Goal: Task Accomplishment & Management: Complete application form

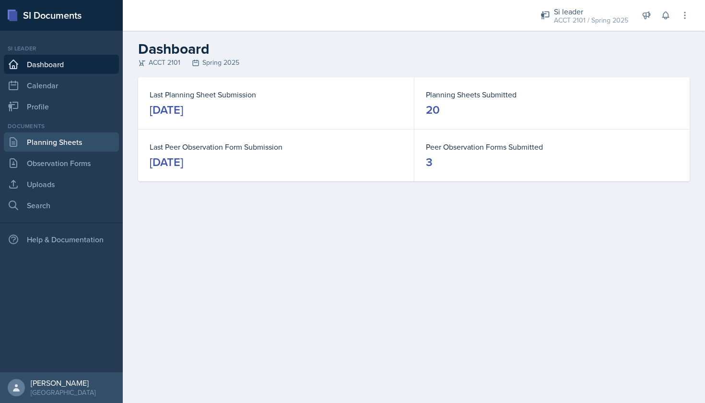
click at [66, 141] on link "Planning Sheets" at bounding box center [61, 141] width 115 height 19
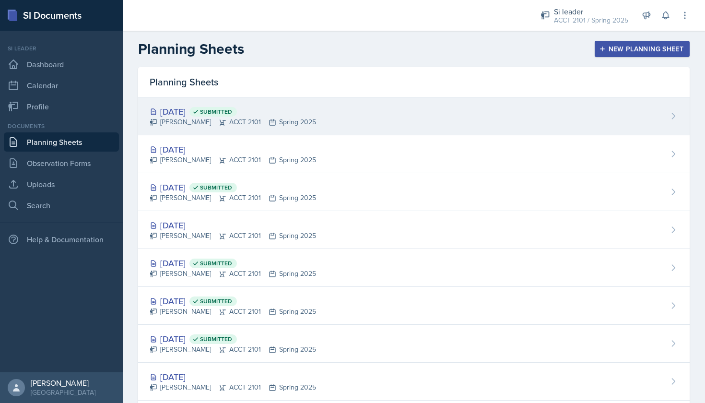
click at [378, 108] on div "[DATE] Submitted [PERSON_NAME] ACCT 2101 Spring 2025" at bounding box center [414, 116] width 552 height 38
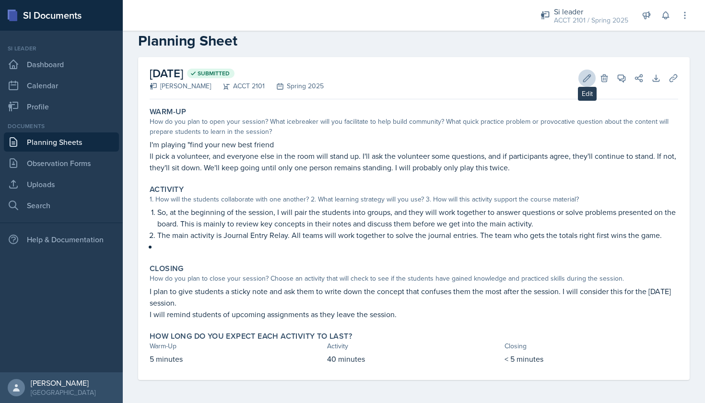
click at [584, 73] on icon at bounding box center [588, 78] width 10 height 10
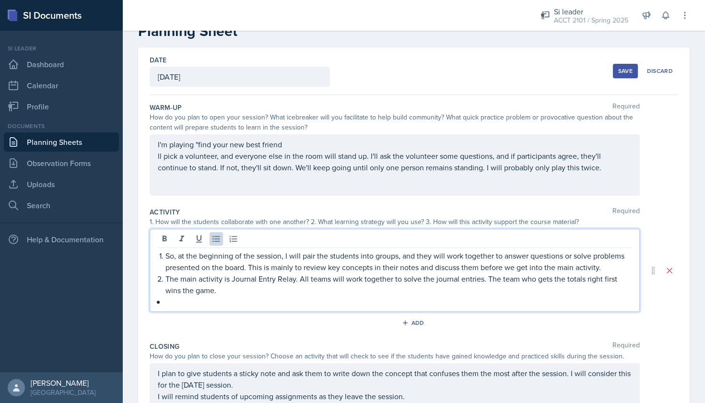
click at [172, 294] on div "So, at the beginning of the session, I will pair the students into groups, and …" at bounding box center [395, 279] width 474 height 58
click at [624, 70] on div "Save" at bounding box center [626, 71] width 14 height 8
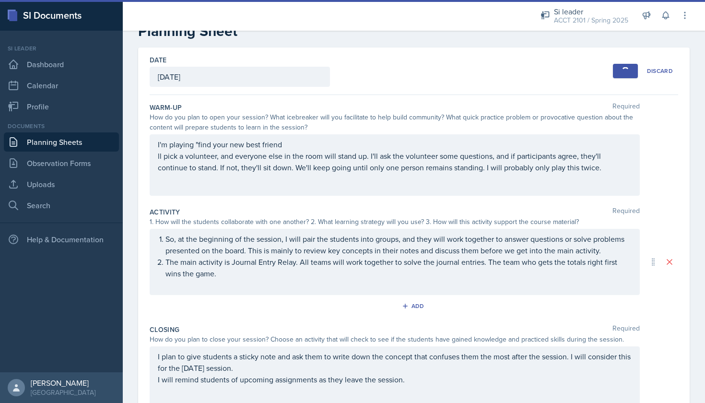
click at [61, 143] on link "Planning Sheets" at bounding box center [61, 141] width 115 height 19
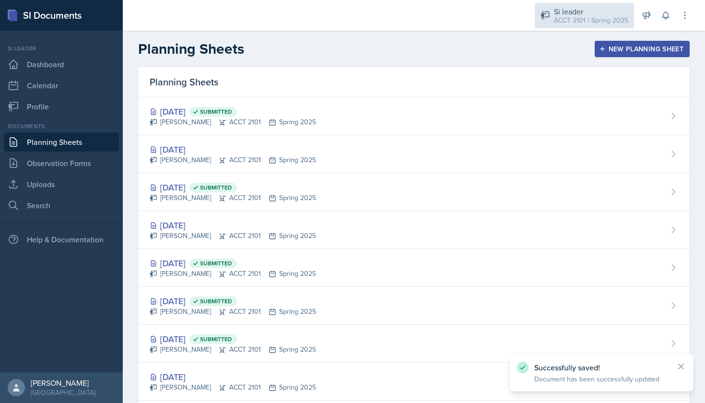
click at [593, 15] on div "ACCT 2101 / Spring 2025" at bounding box center [591, 20] width 74 height 10
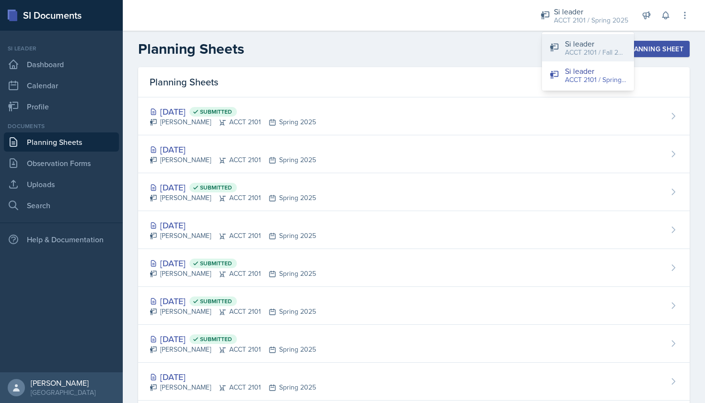
click at [592, 53] on div "ACCT 2101 / Fall 2025" at bounding box center [595, 53] width 61 height 10
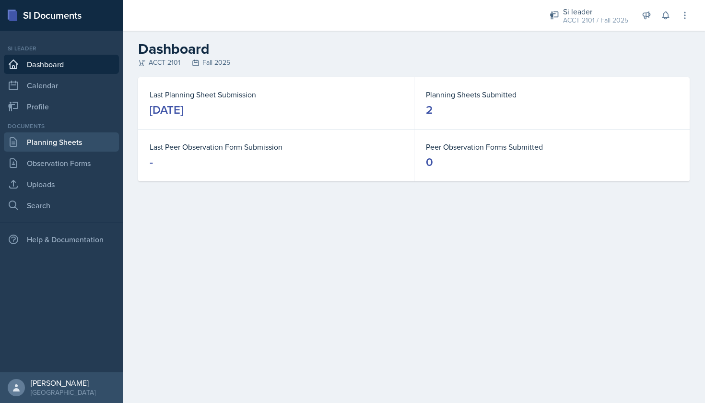
click at [71, 134] on link "Planning Sheets" at bounding box center [61, 141] width 115 height 19
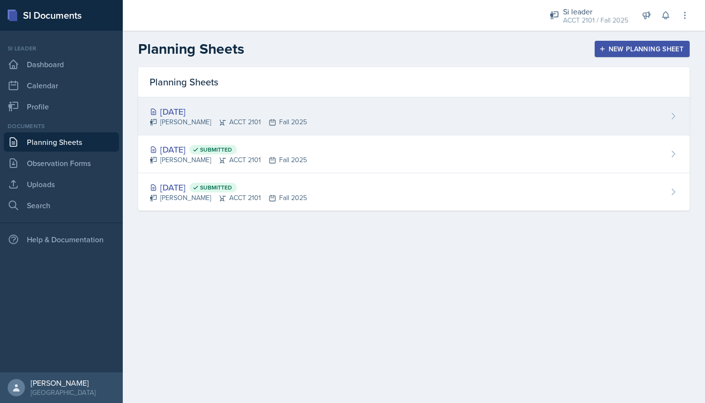
click at [506, 110] on div "[DATE] [PERSON_NAME] ACCT 2101 Fall 2025" at bounding box center [414, 116] width 552 height 38
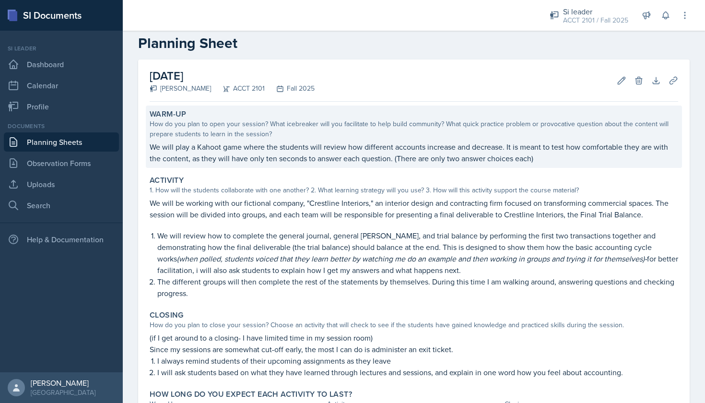
scroll to position [17, 0]
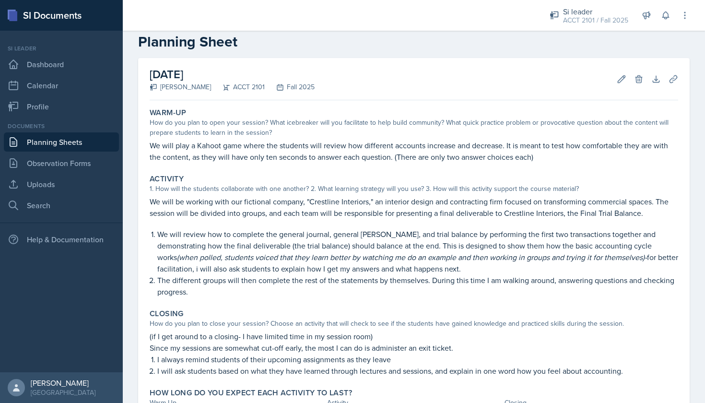
click at [41, 137] on link "Planning Sheets" at bounding box center [61, 141] width 115 height 19
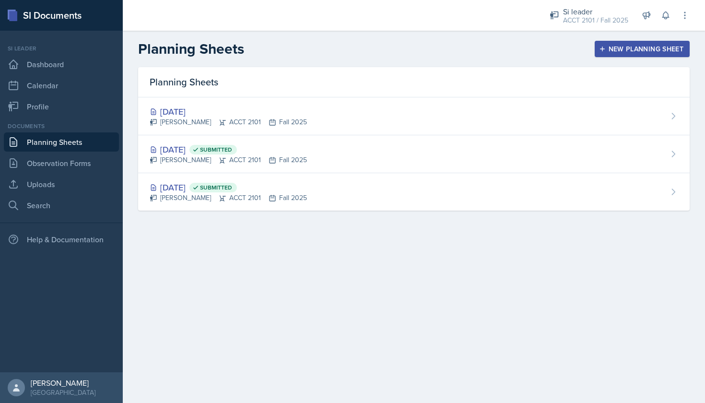
click at [650, 47] on div "New Planning Sheet" at bounding box center [642, 49] width 83 height 8
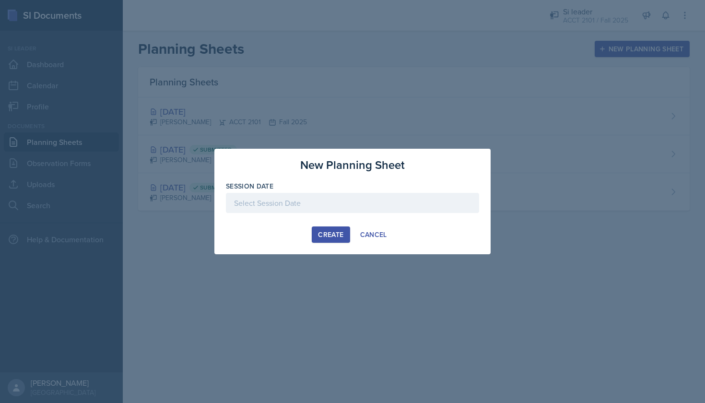
click at [429, 204] on div at bounding box center [352, 203] width 253 height 20
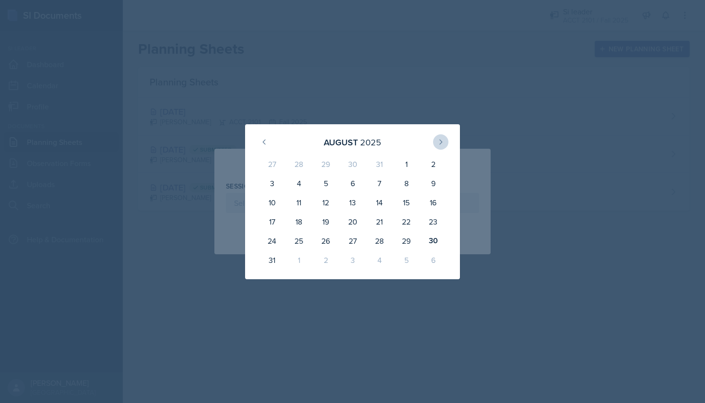
click at [439, 139] on icon at bounding box center [441, 142] width 8 height 8
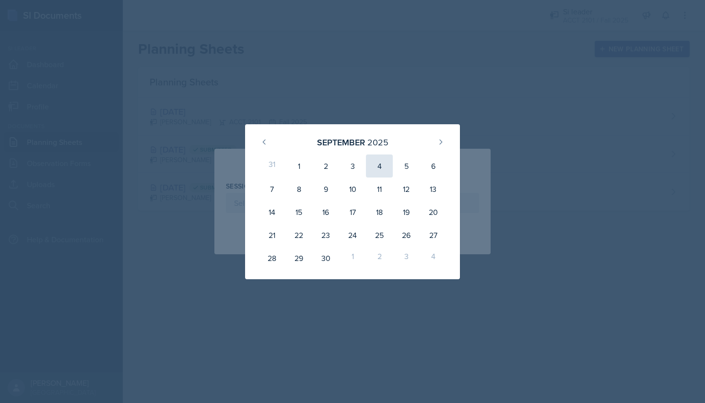
click at [382, 161] on div "4" at bounding box center [379, 166] width 27 height 23
type input "[DATE]"
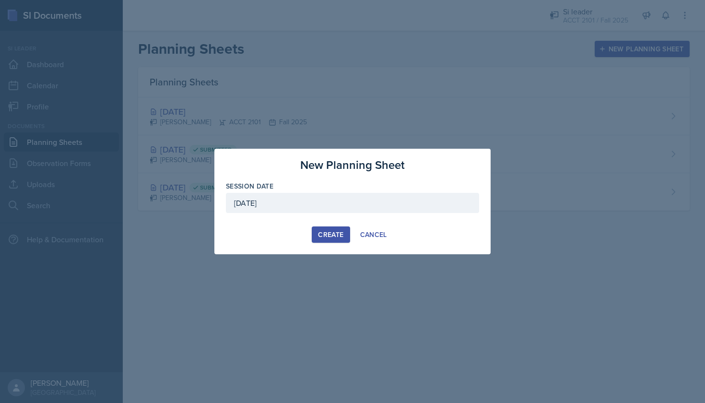
click at [338, 229] on button "Create" at bounding box center [331, 235] width 38 height 16
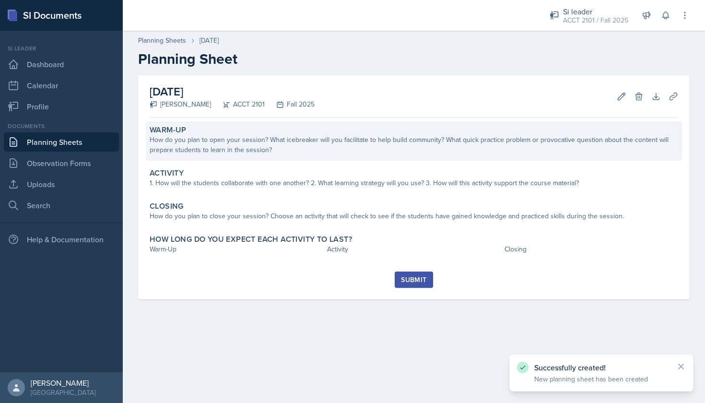
click at [203, 138] on div "How do you plan to open your session? What icebreaker will you facilitate to he…" at bounding box center [414, 145] width 529 height 20
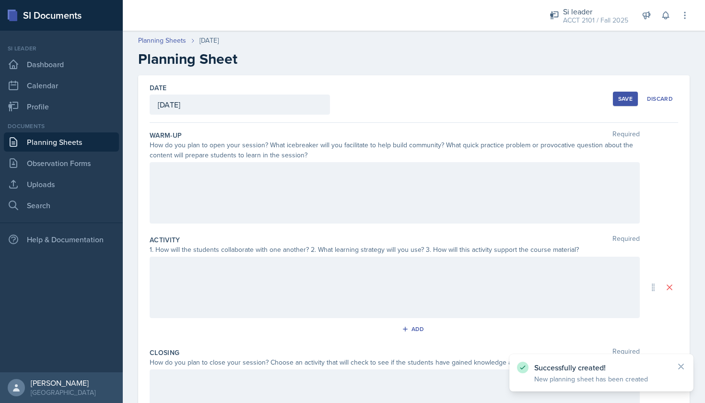
click at [209, 179] on div at bounding box center [395, 192] width 490 height 61
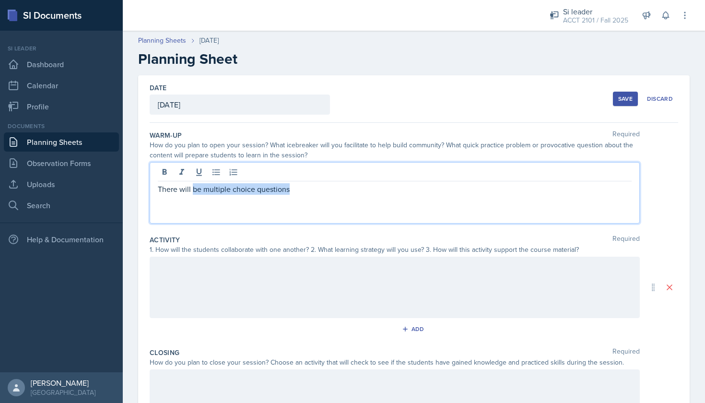
drag, startPoint x: 302, startPoint y: 194, endPoint x: 193, endPoint y: 190, distance: 109.5
click at [193, 190] on p "There will be multiple choice questions" at bounding box center [395, 189] width 474 height 12
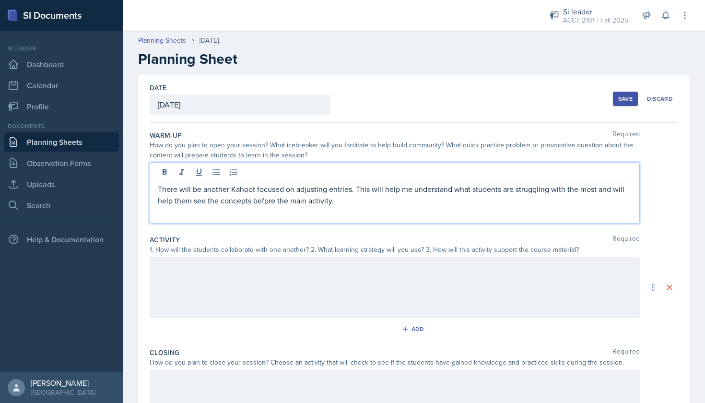
click at [225, 190] on p "There will be another Kahoot focused on adjusting entries. This will help me un…" at bounding box center [395, 194] width 474 height 23
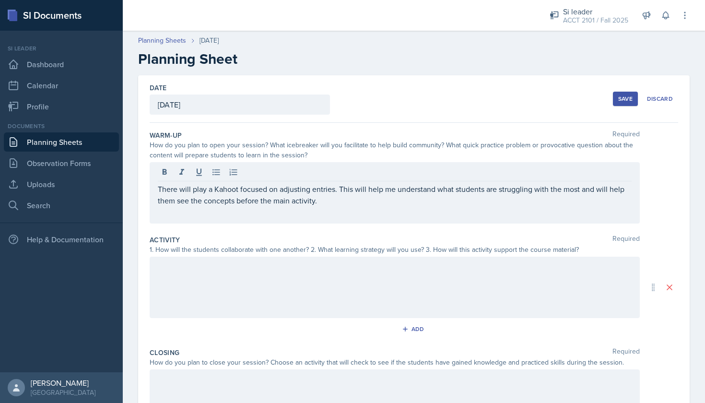
click at [330, 209] on div "There will play a Kahoot focused on adjusting entries. This will help me unders…" at bounding box center [395, 192] width 490 height 61
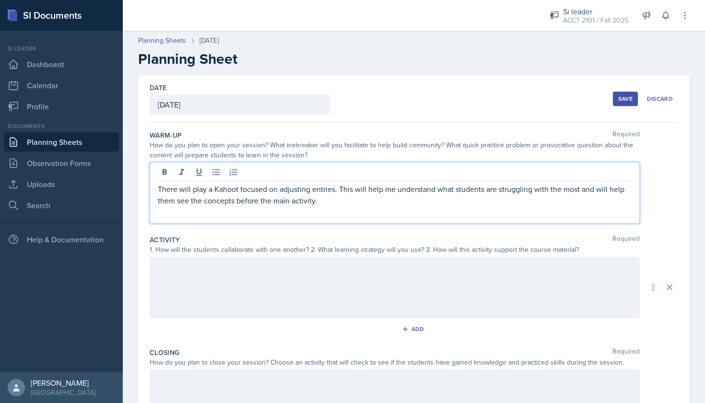
click at [330, 202] on p "There will play a Kahoot focused on adjusting entries. This will help me unders…" at bounding box center [395, 194] width 474 height 23
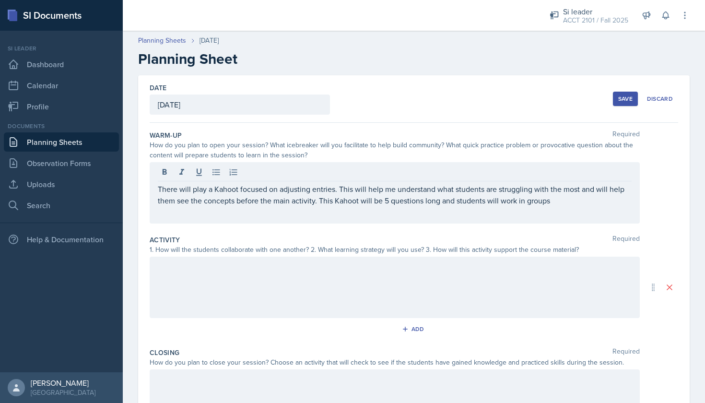
click at [234, 279] on div at bounding box center [395, 287] width 490 height 61
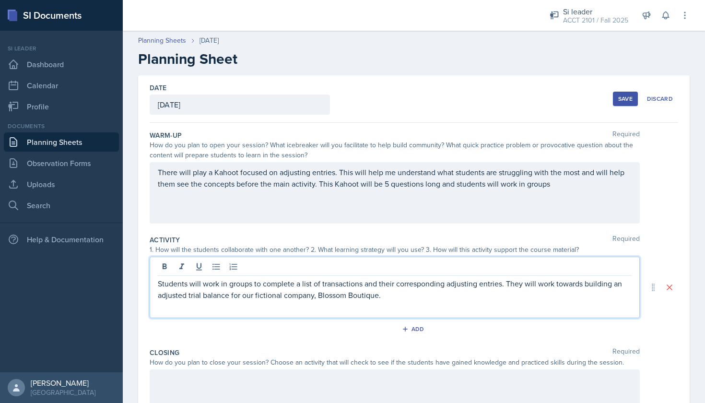
click at [403, 297] on p "Students will work in groups to complete a list of transactions and their corre…" at bounding box center [395, 289] width 474 height 23
